Goal: Download file/media

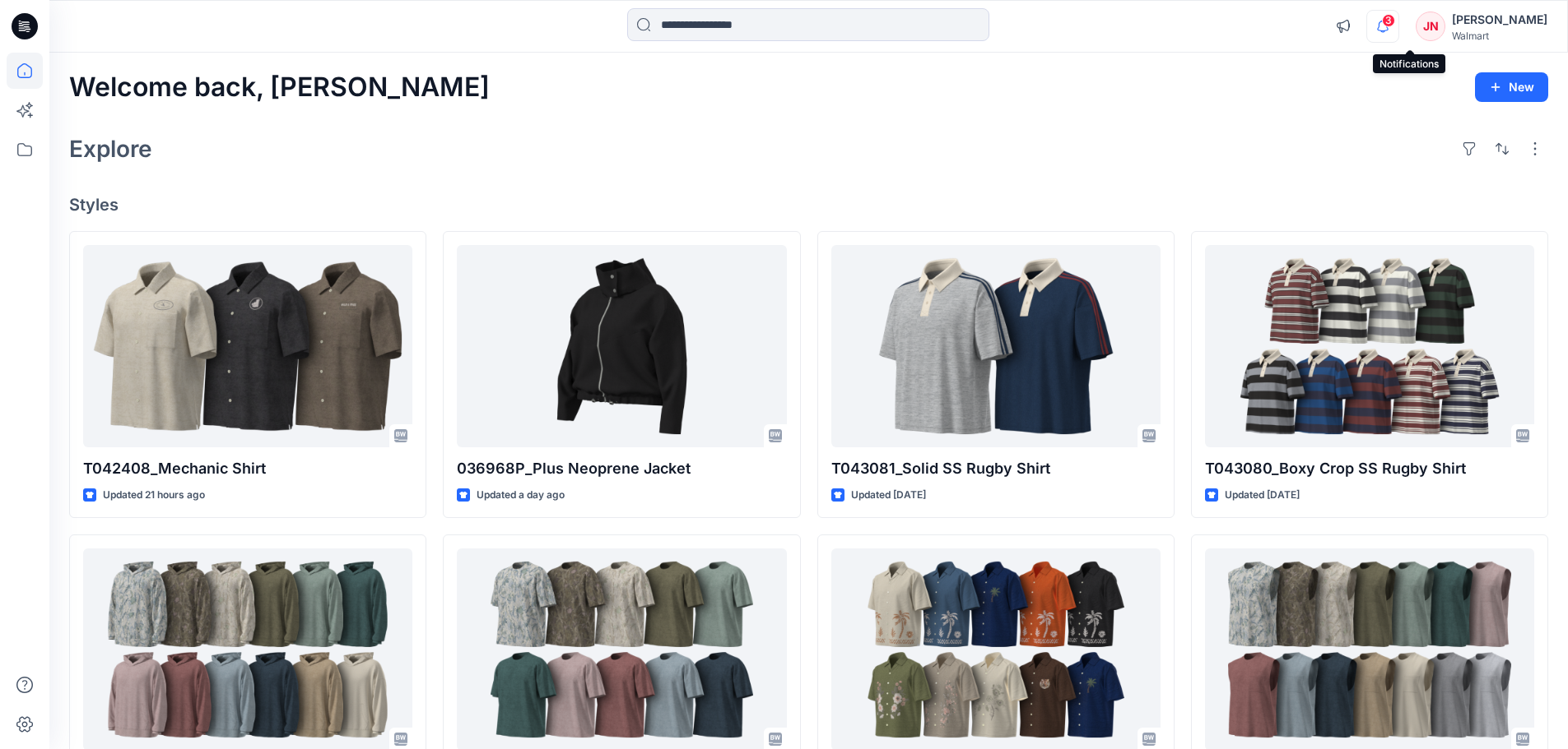
click at [1398, 26] on icon "button" at bounding box center [1383, 27] width 32 height 33
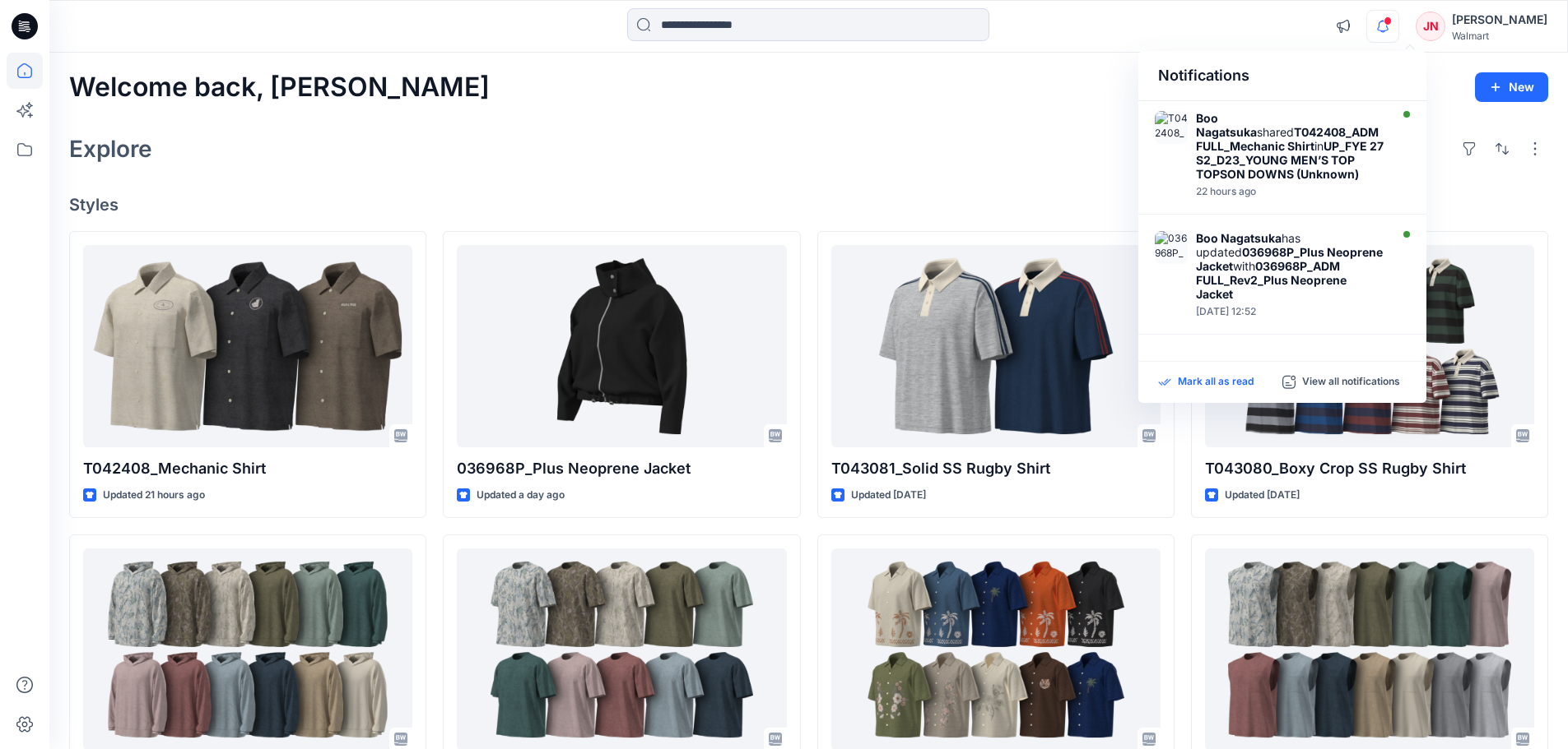
click at [1178, 382] on p "Mark all as read" at bounding box center [1215, 382] width 76 height 15
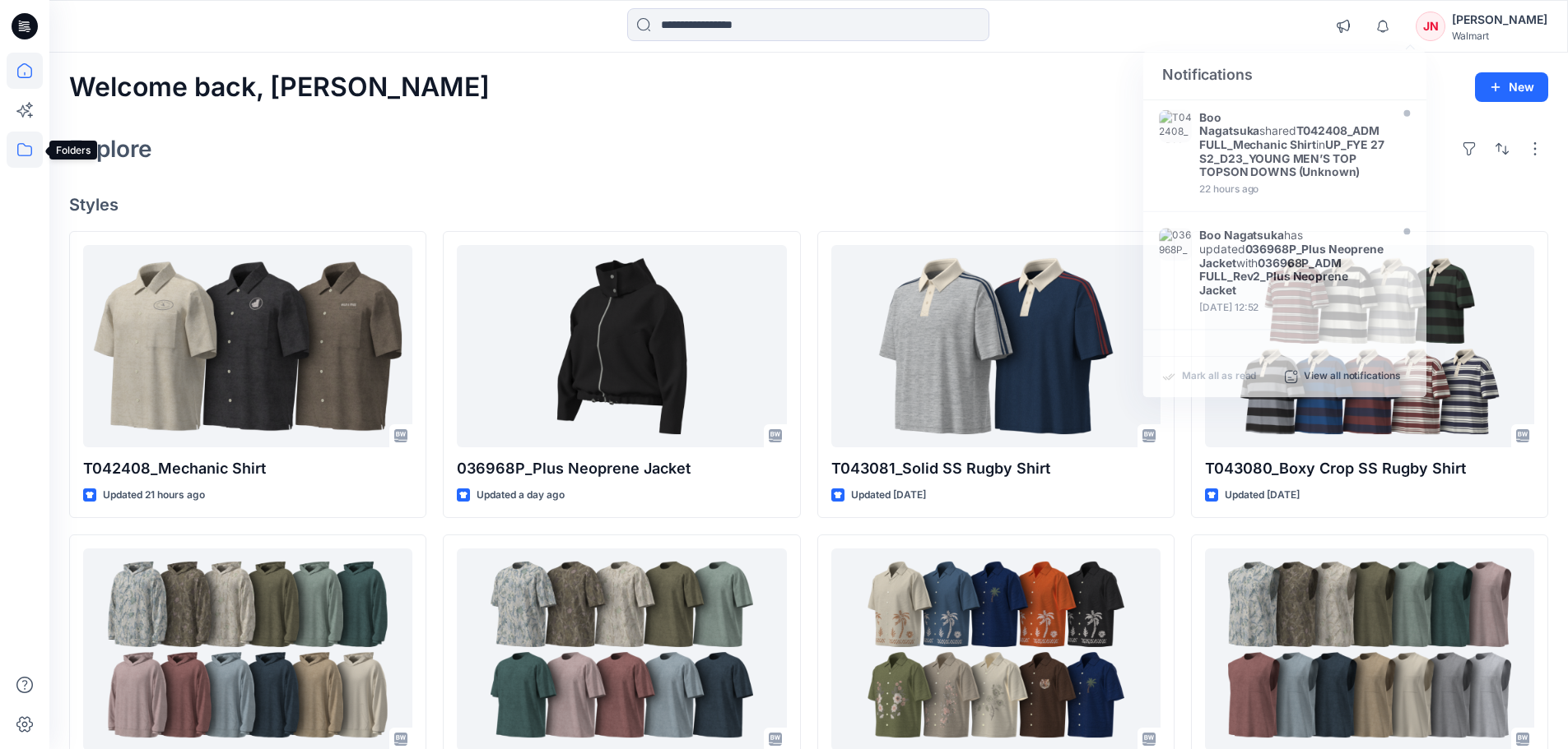
click at [17, 146] on icon at bounding box center [25, 150] width 37 height 37
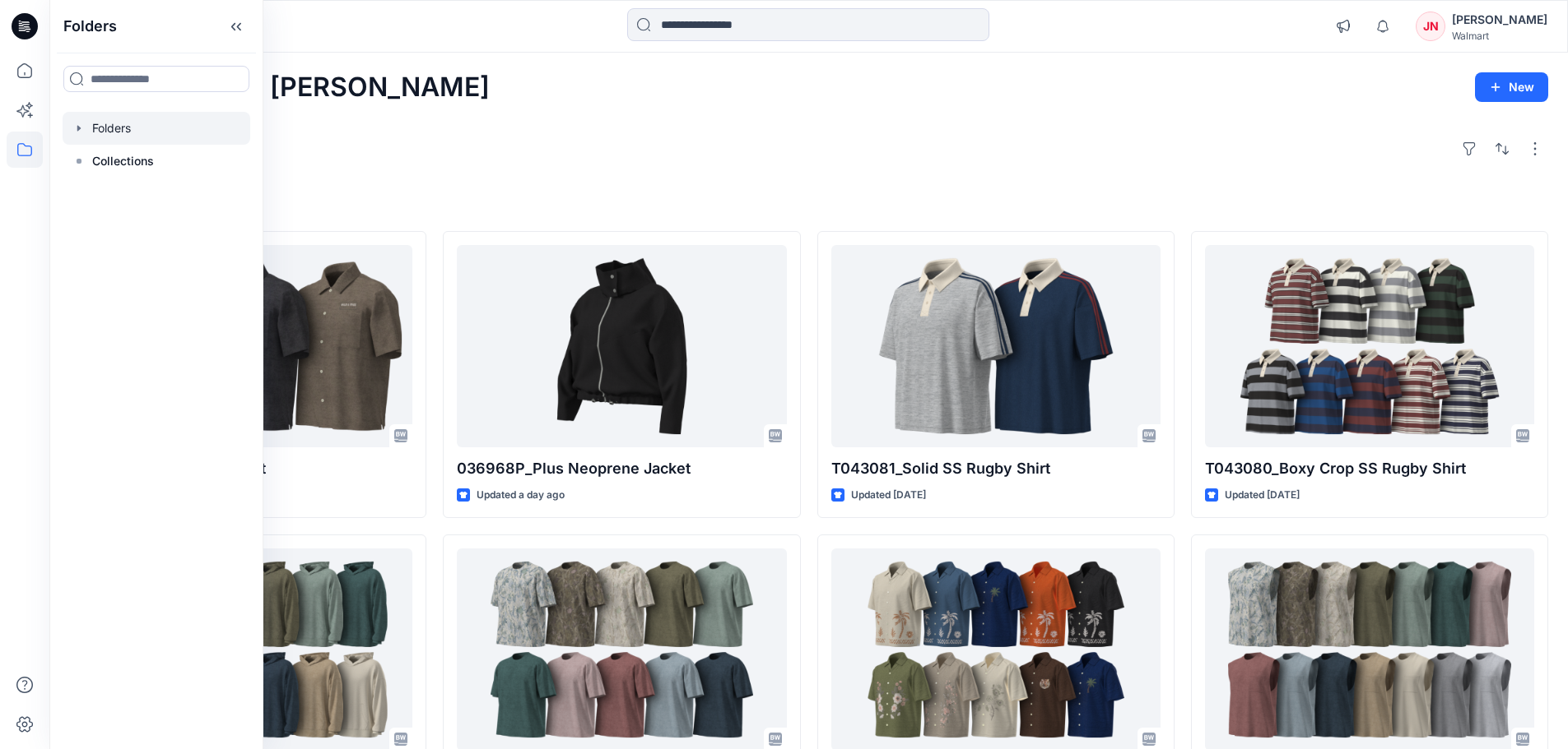
click at [96, 126] on div at bounding box center [156, 129] width 188 height 33
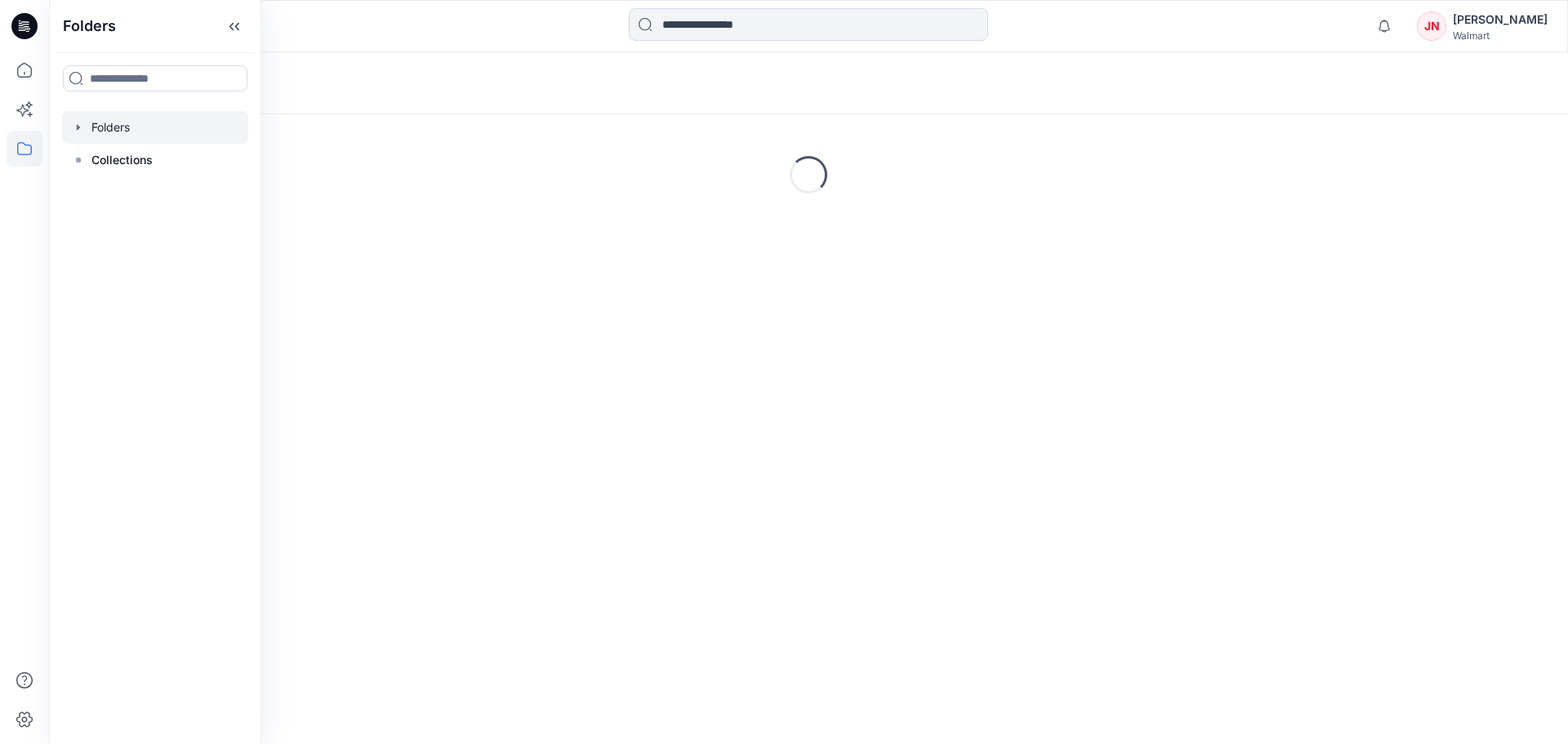
click at [261, 30] on div "Folders" at bounding box center [154, 26] width 210 height 52
click at [248, 31] on icon at bounding box center [234, 26] width 26 height 27
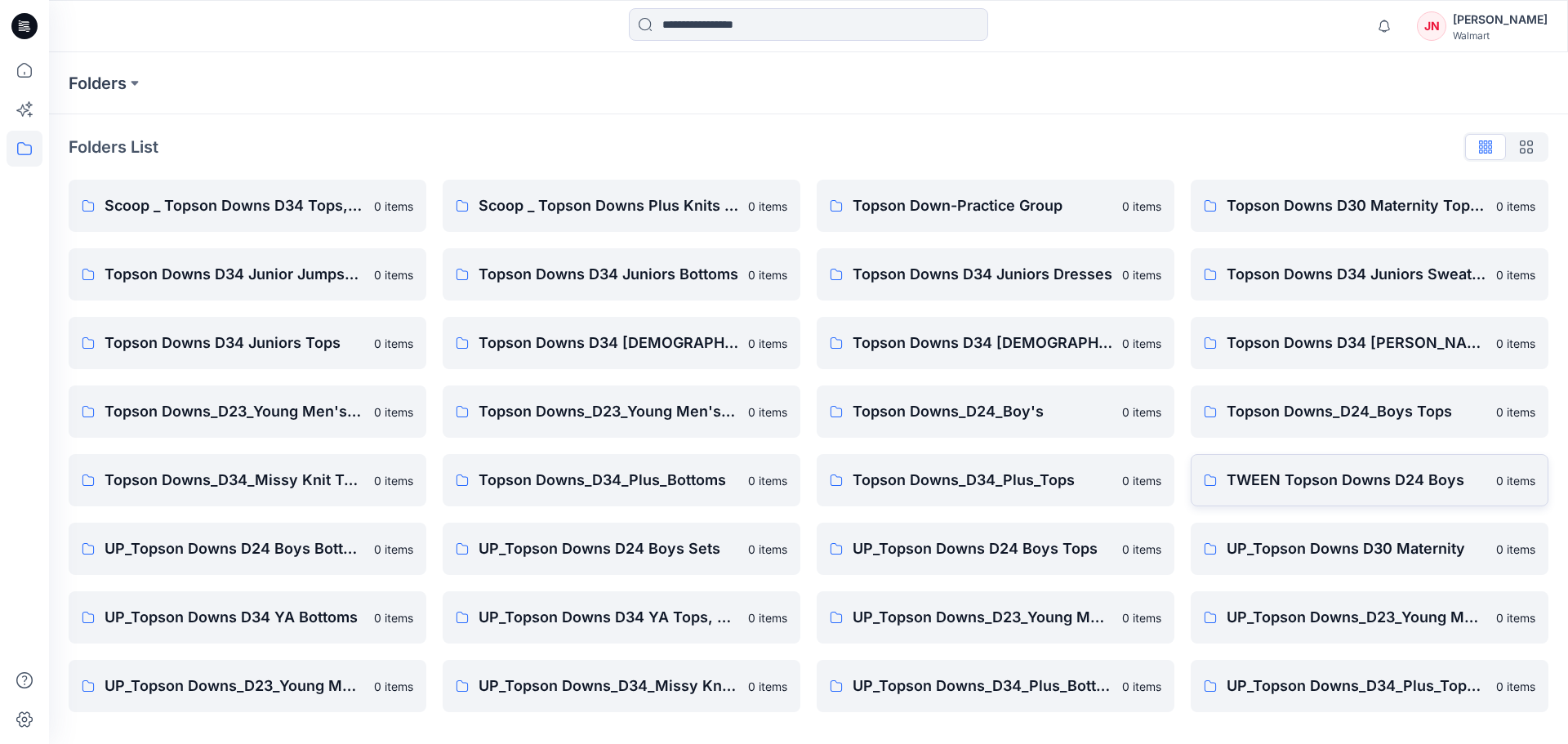
click at [1299, 476] on p "TWEEN Topson Downs D24 Boys" at bounding box center [1356, 481] width 260 height 23
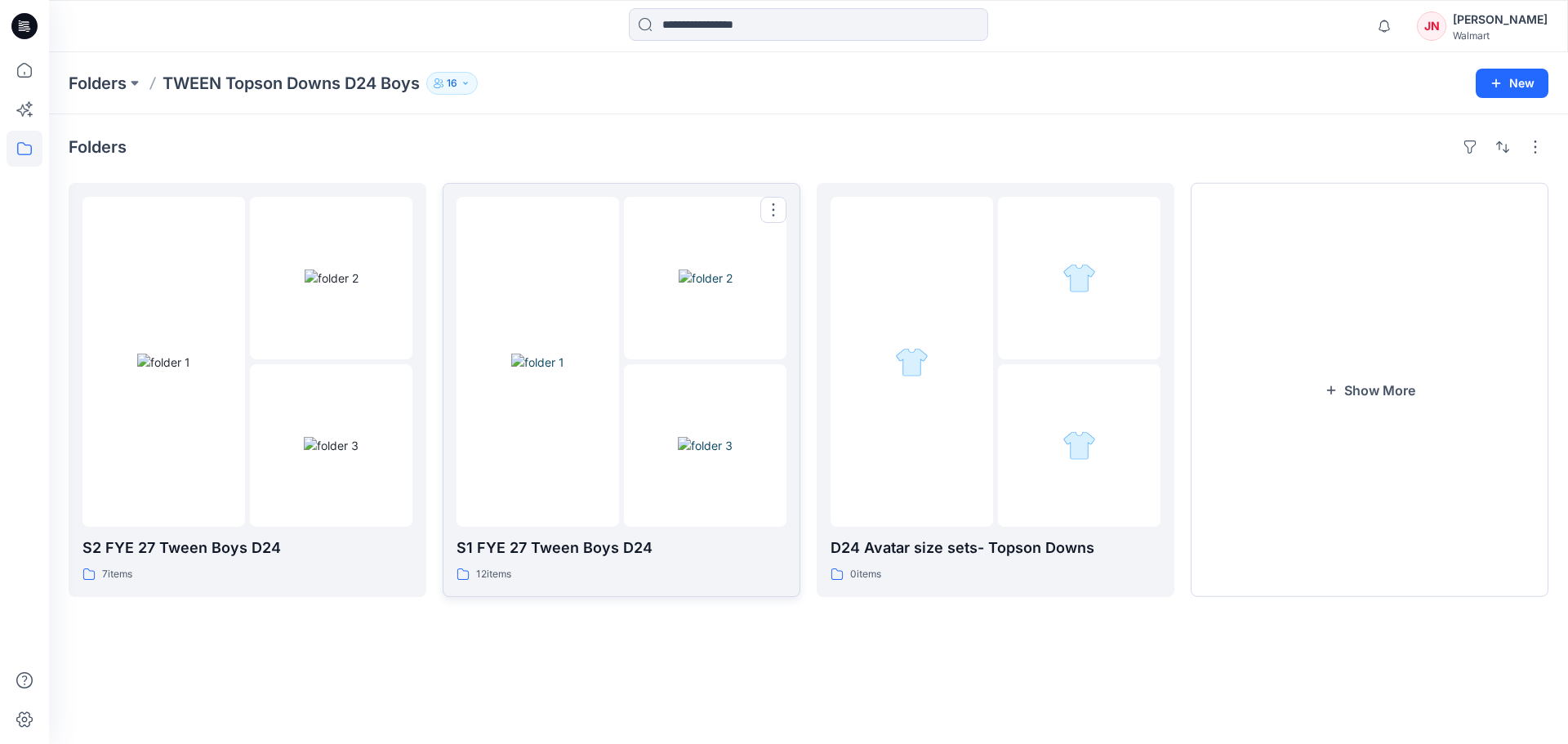
click at [538, 509] on div at bounding box center [537, 362] width 163 height 330
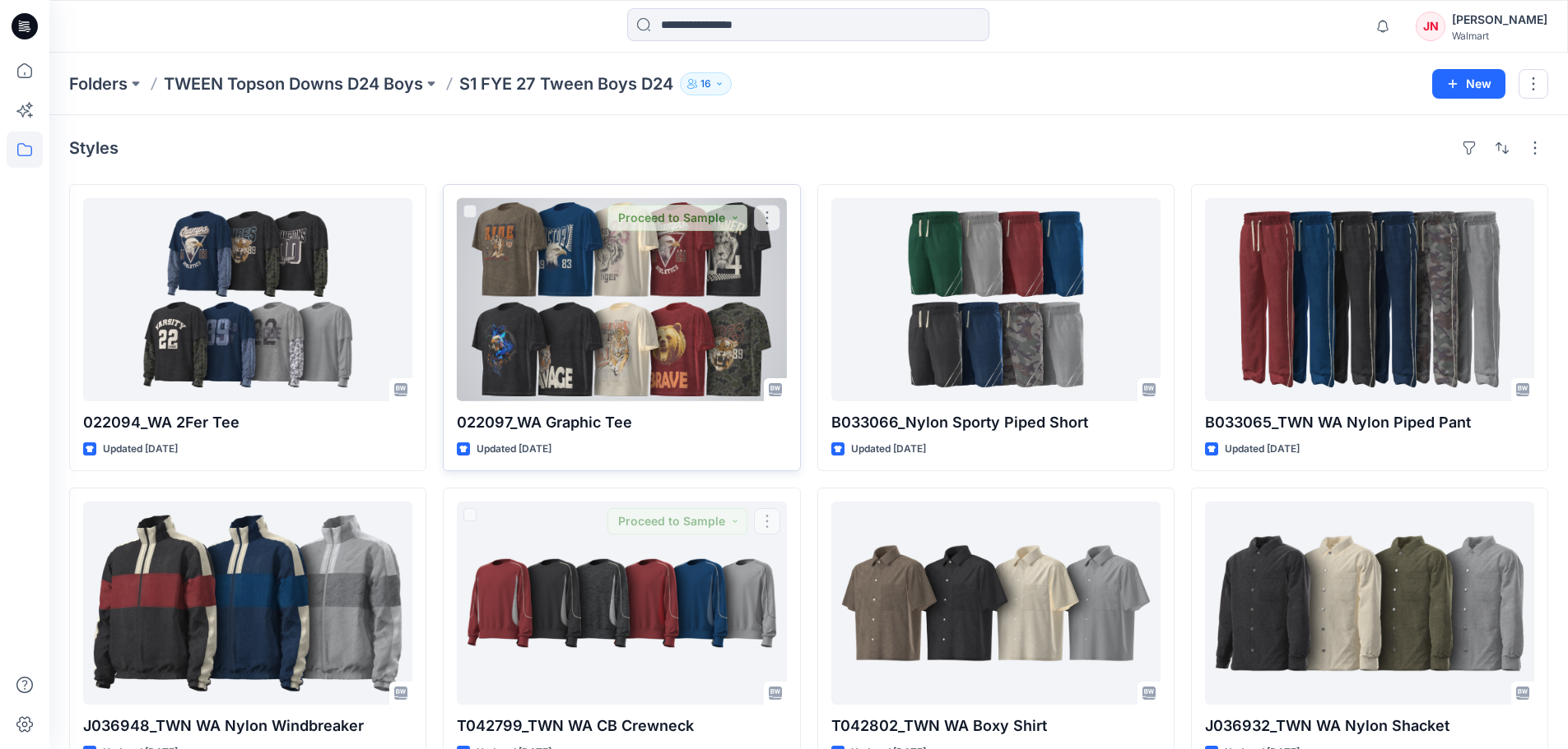
click at [650, 380] on div at bounding box center [621, 299] width 329 height 203
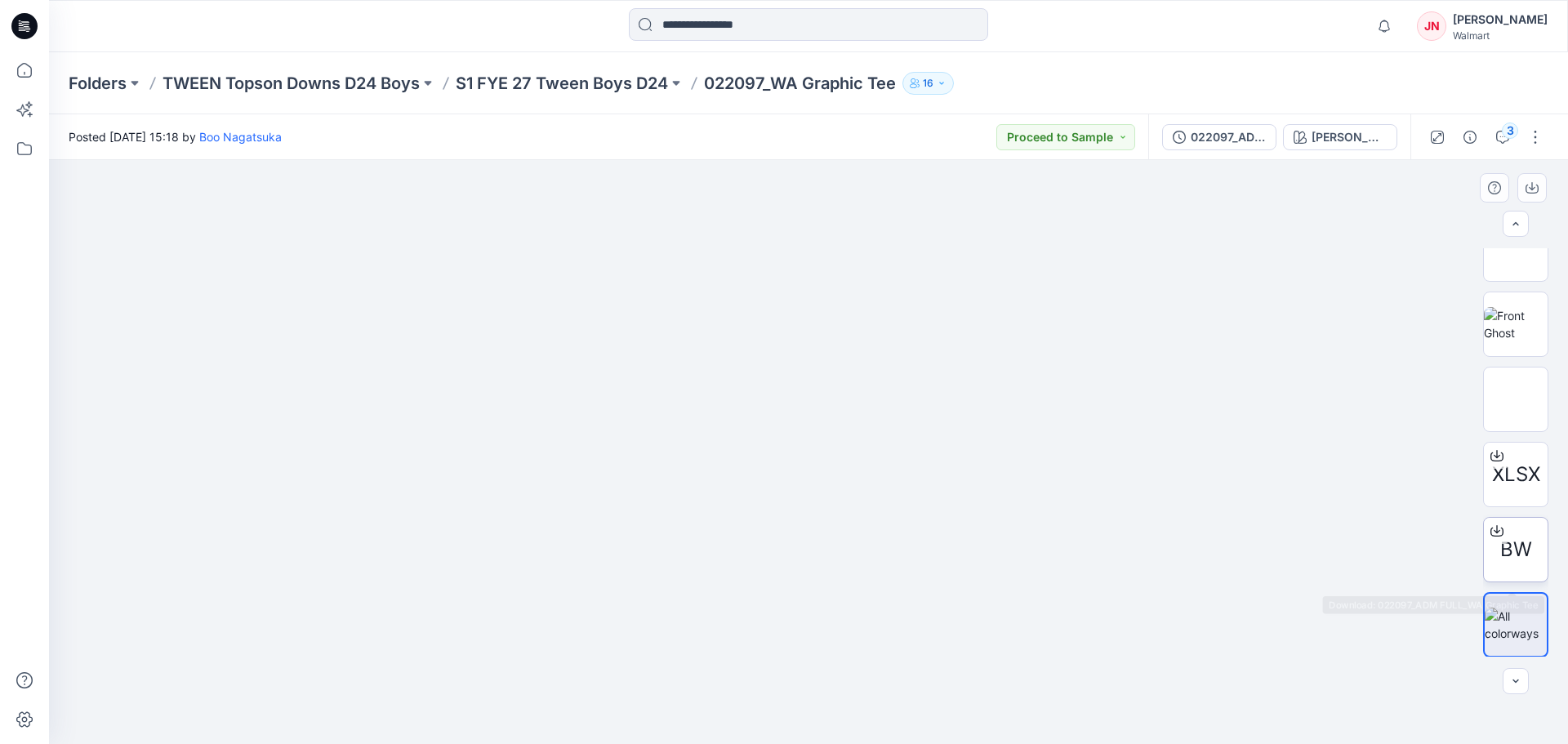
scroll to position [108, 0]
click at [1495, 529] on icon at bounding box center [1497, 528] width 7 height 8
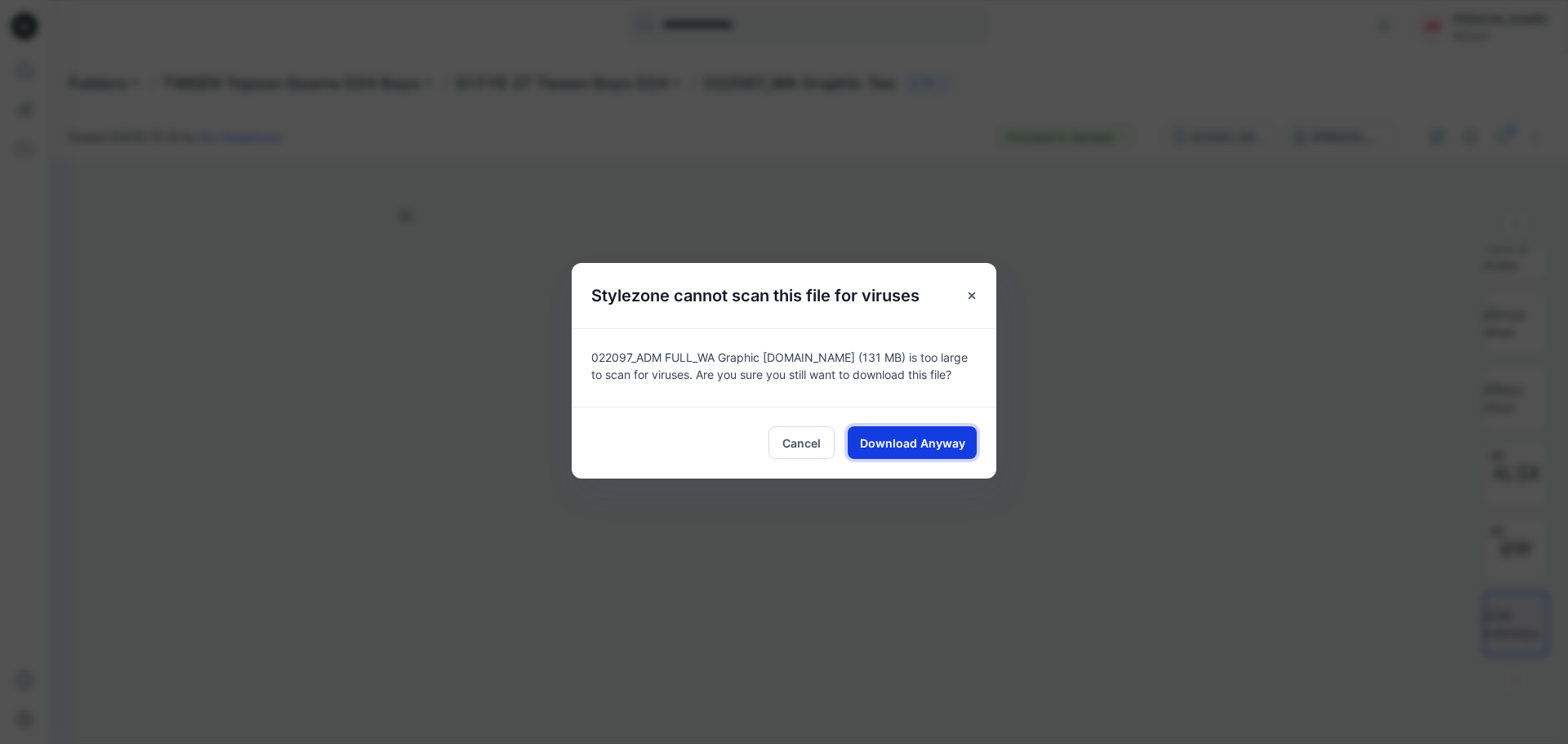
click at [877, 441] on span "Download Anyway" at bounding box center [913, 443] width 106 height 17
